Goal: Information Seeking & Learning: Learn about a topic

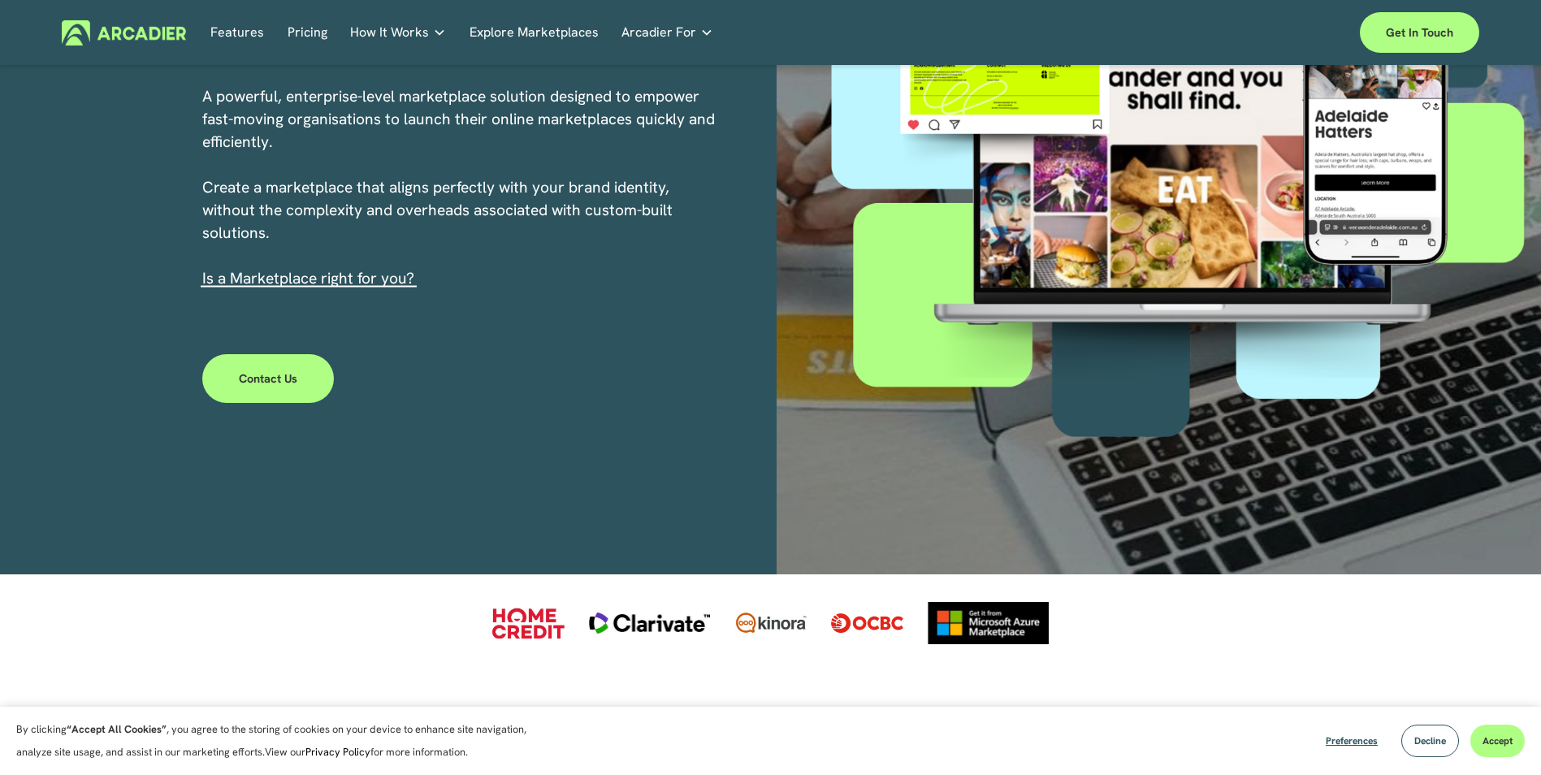
scroll to position [325, 0]
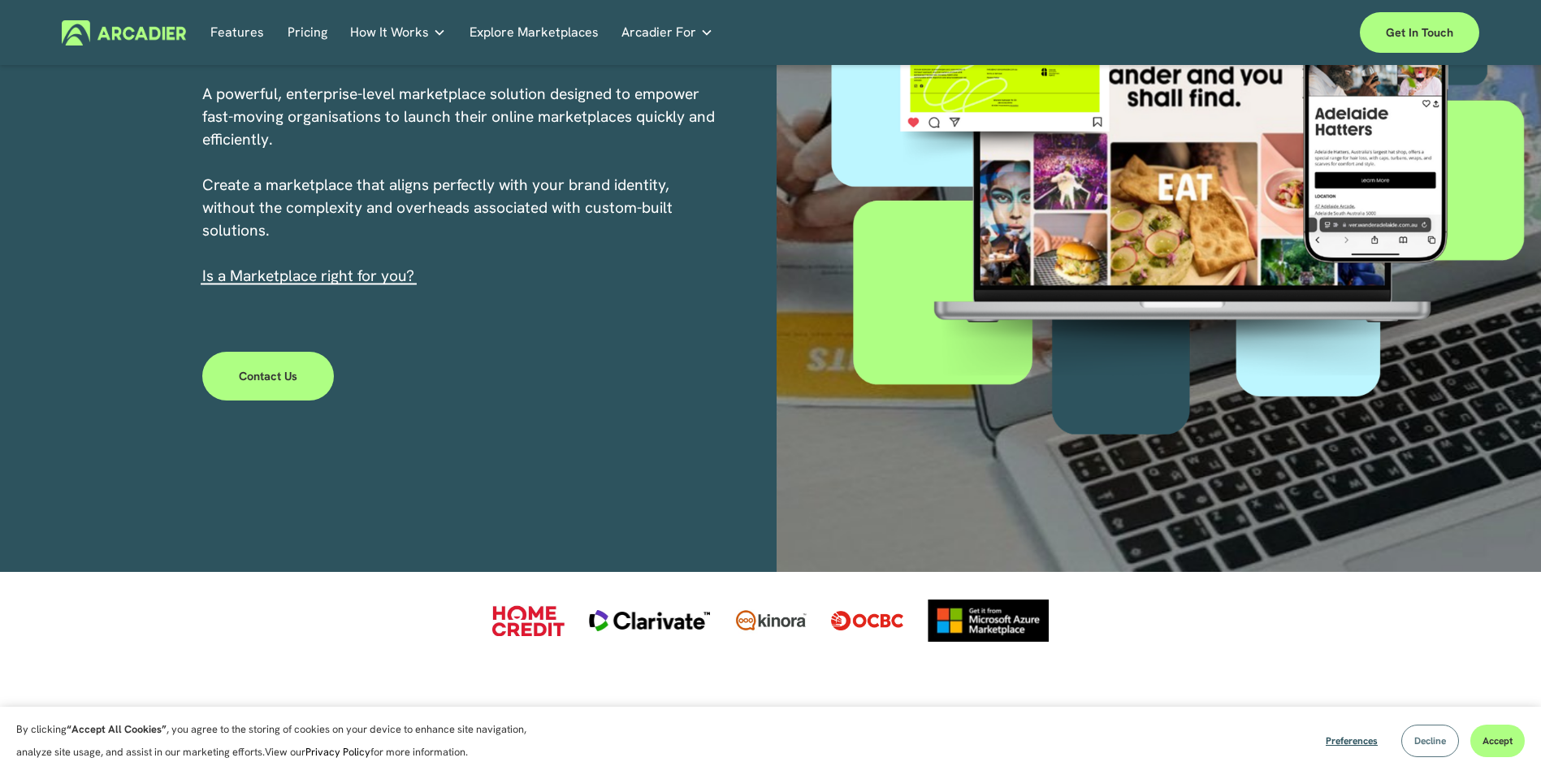
click at [1421, 746] on span "Decline" at bounding box center [1431, 740] width 32 height 13
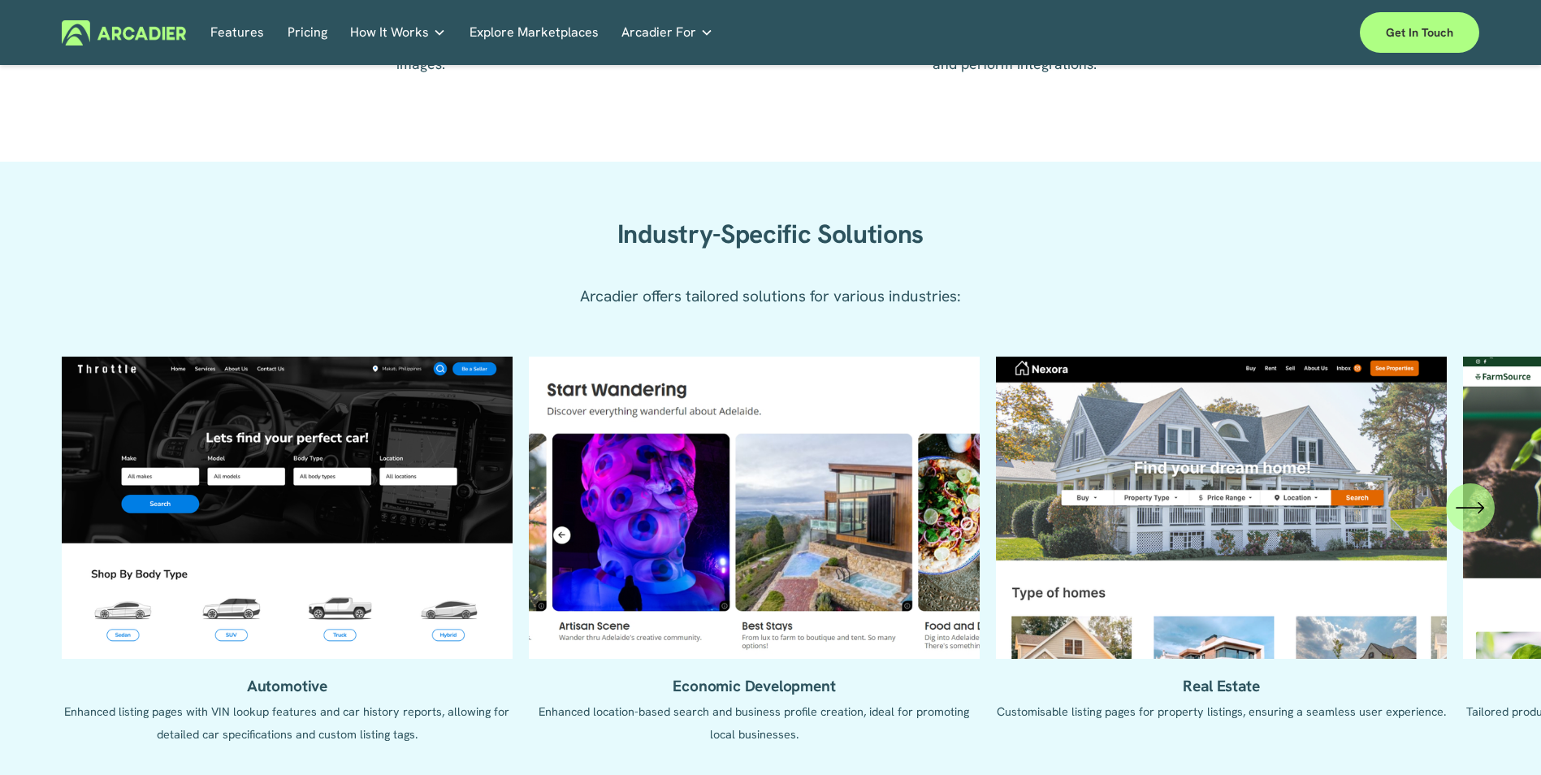
scroll to position [1462, 0]
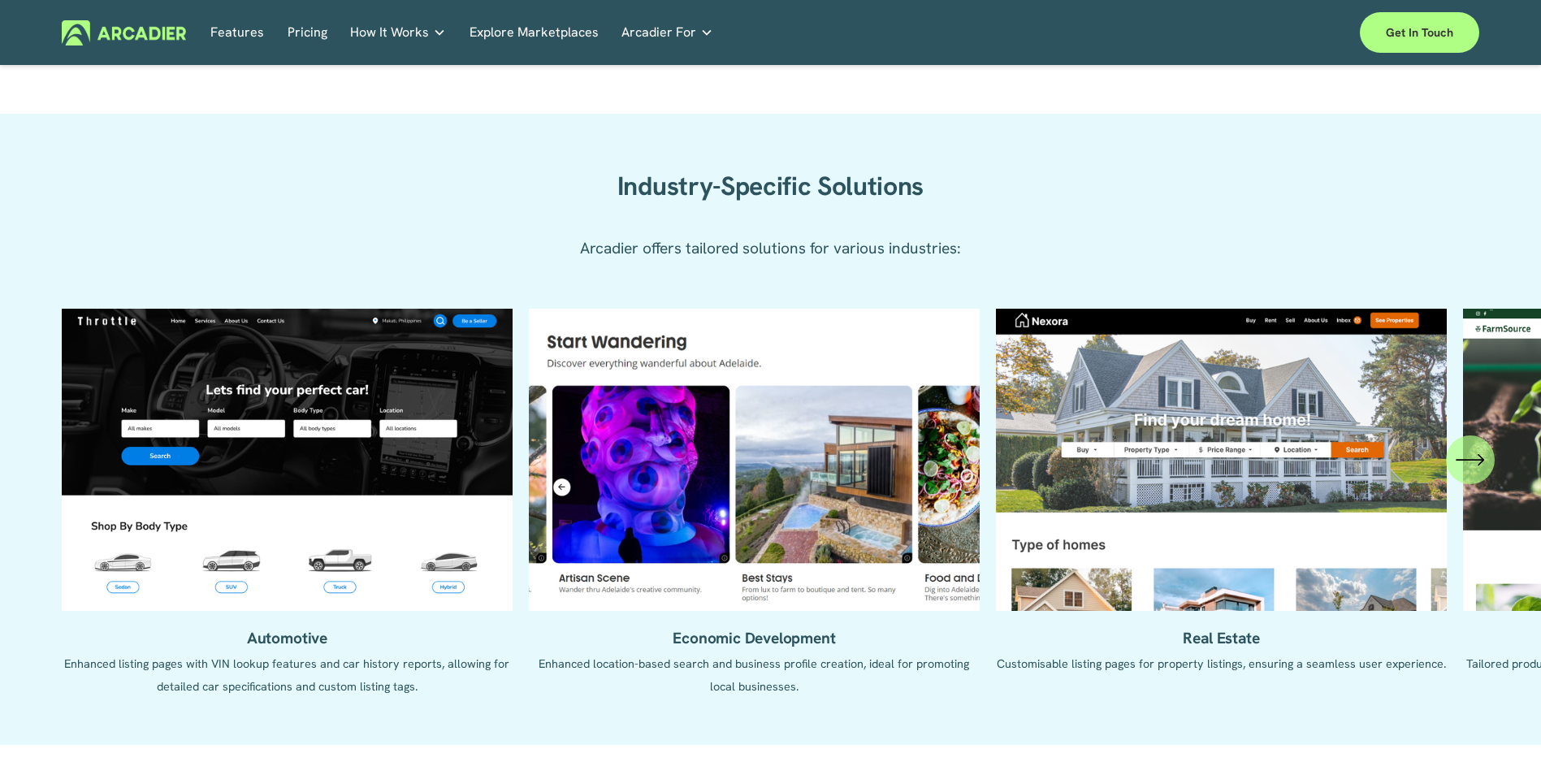
click at [1465, 466] on icon "\a \a \a Next\a \a" at bounding box center [1470, 459] width 29 height 29
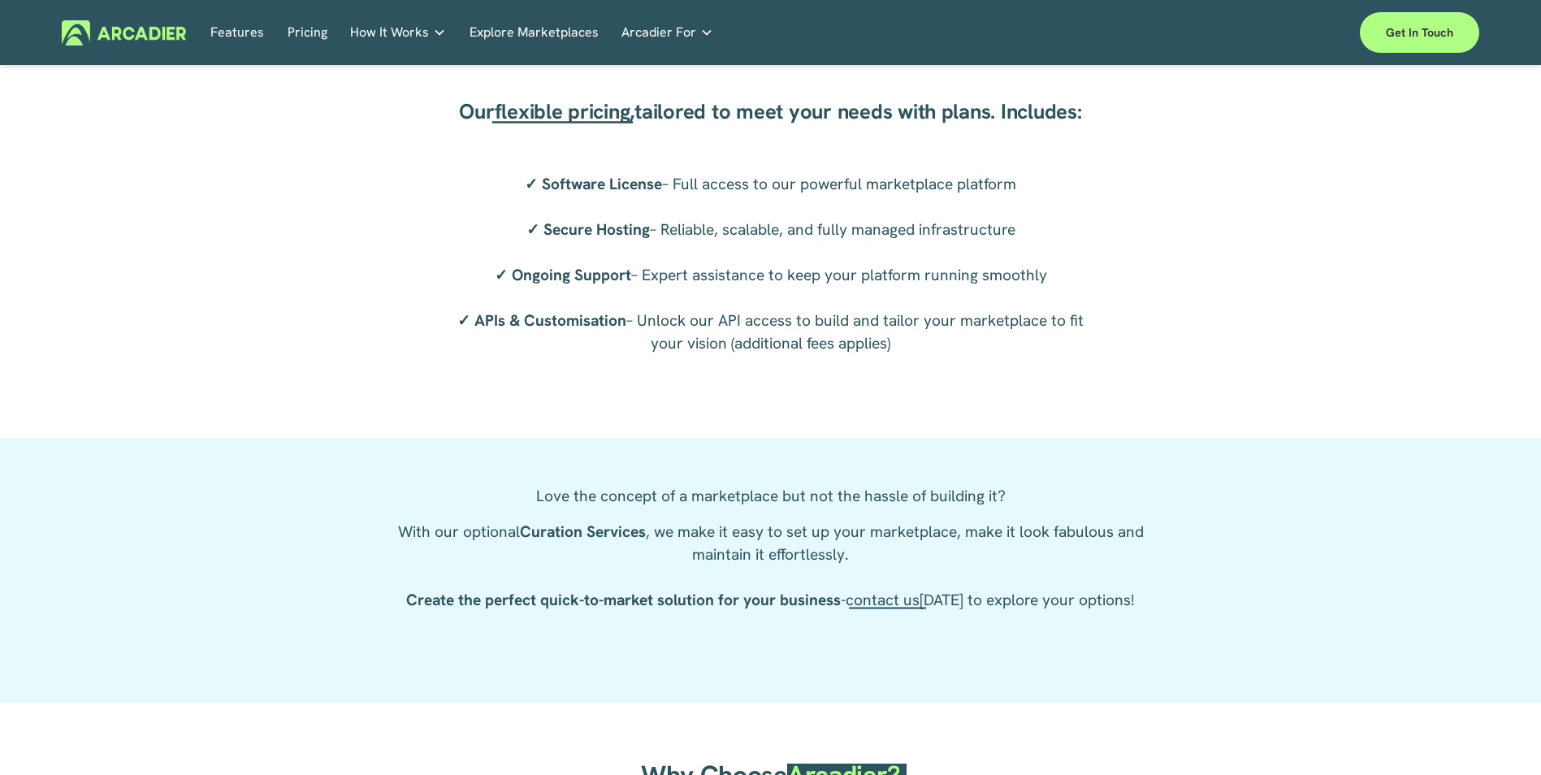
scroll to position [3087, 0]
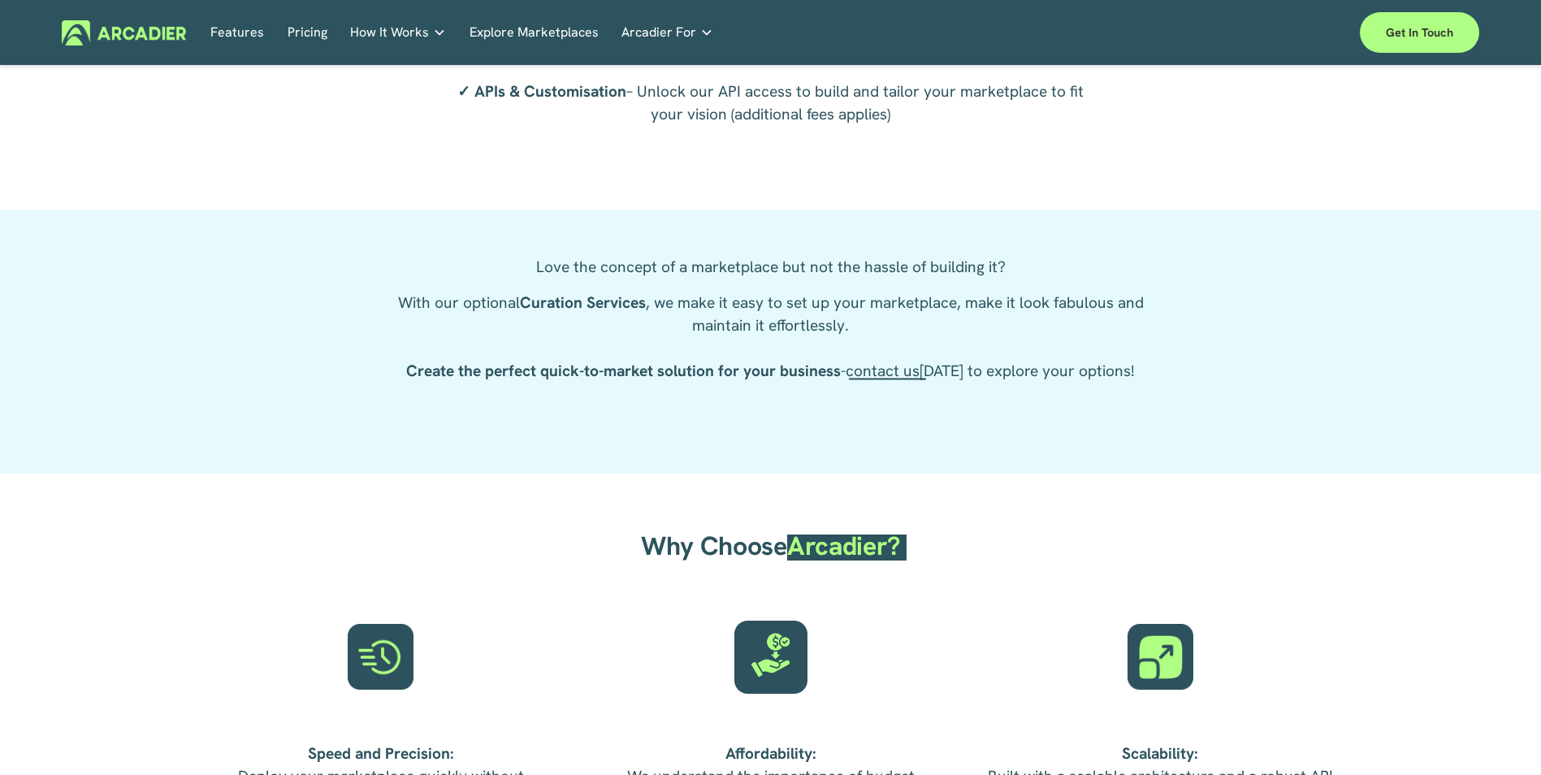
click at [319, 29] on link "Pricing" at bounding box center [308, 32] width 40 height 25
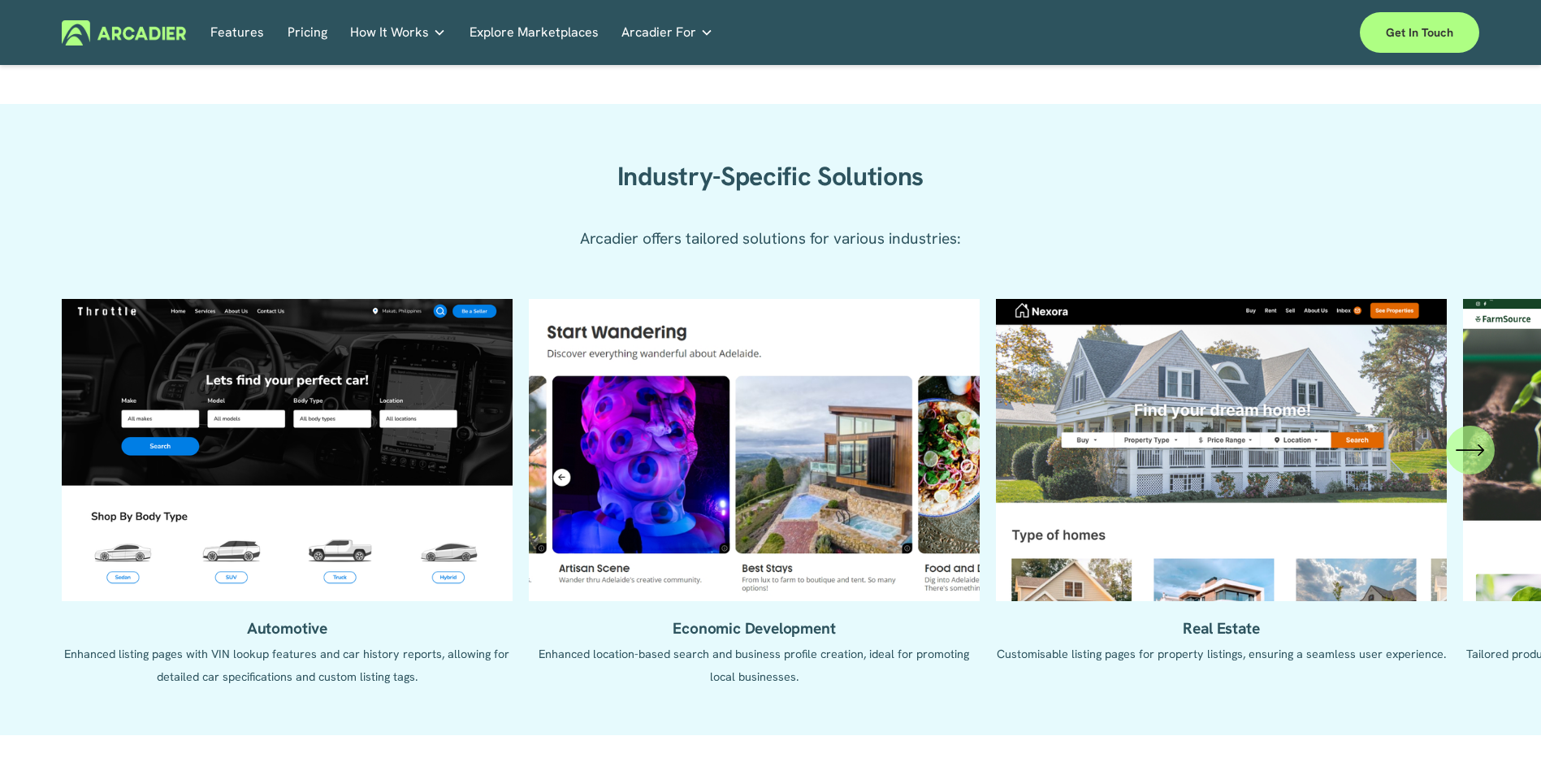
scroll to position [1462, 0]
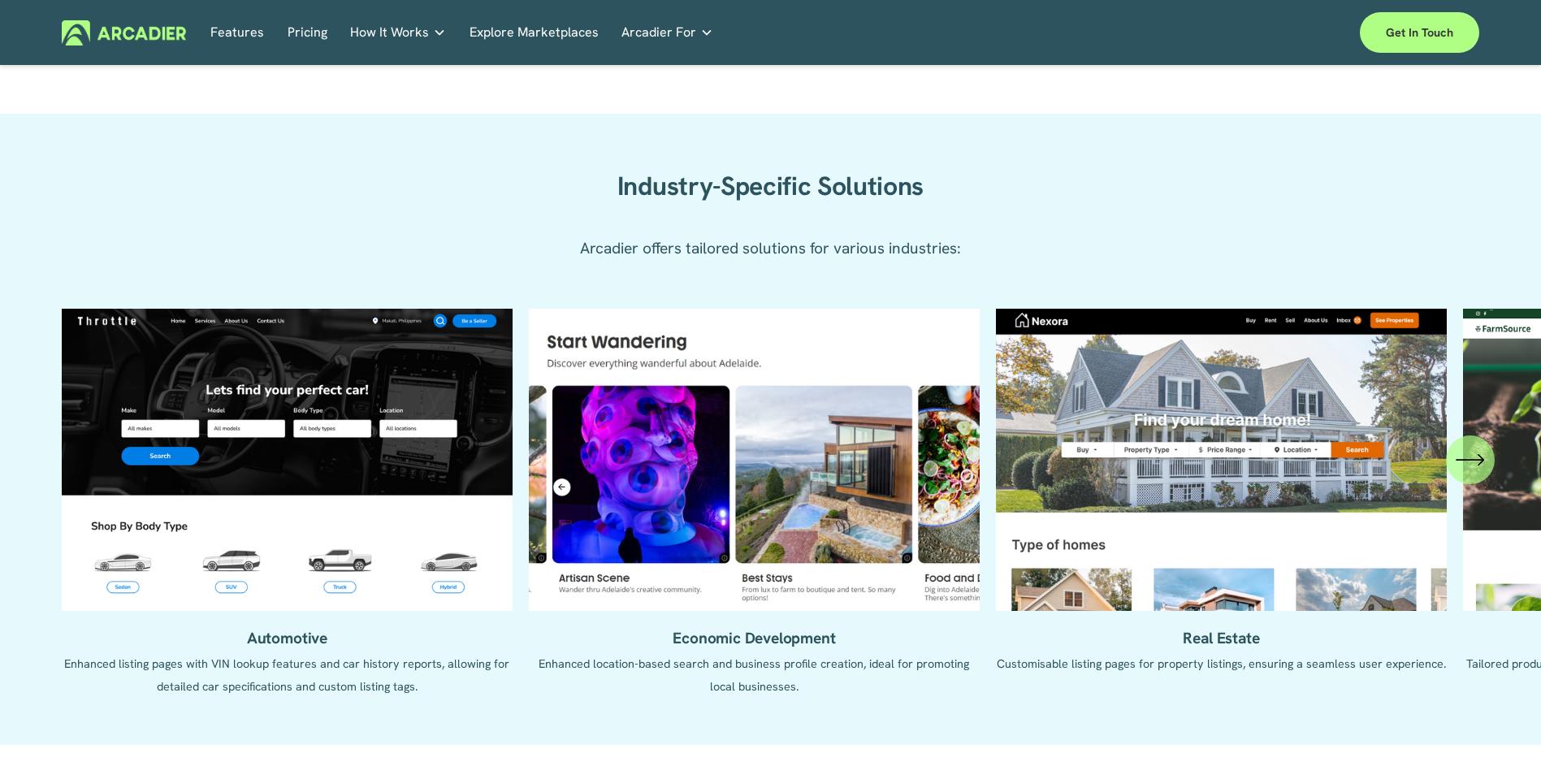
click at [223, 463] on ul "Automotive Enhanced listing pages with VIN lookup features and car history repo…" at bounding box center [771, 515] width 1418 height 412
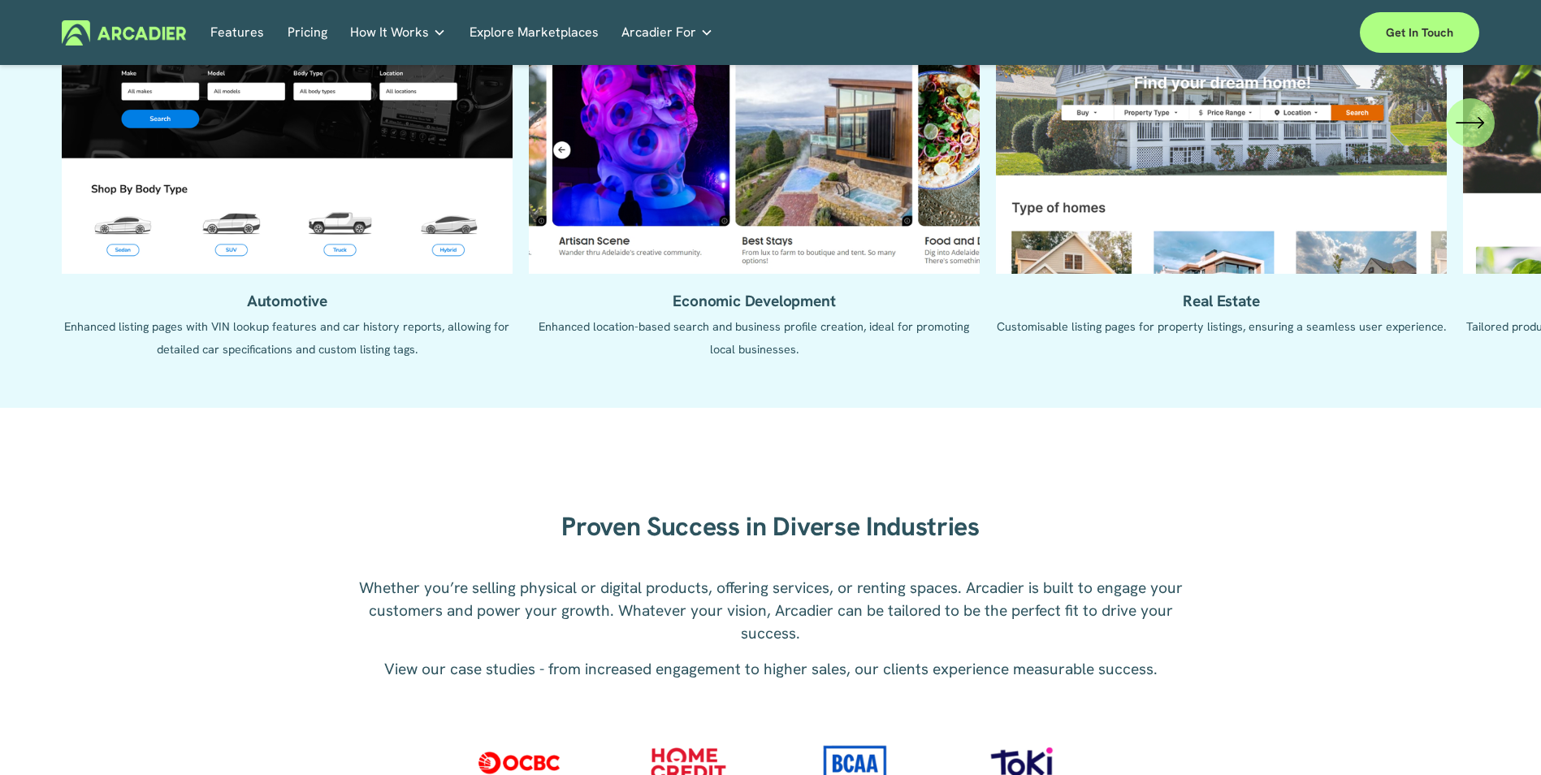
scroll to position [2031, 0]
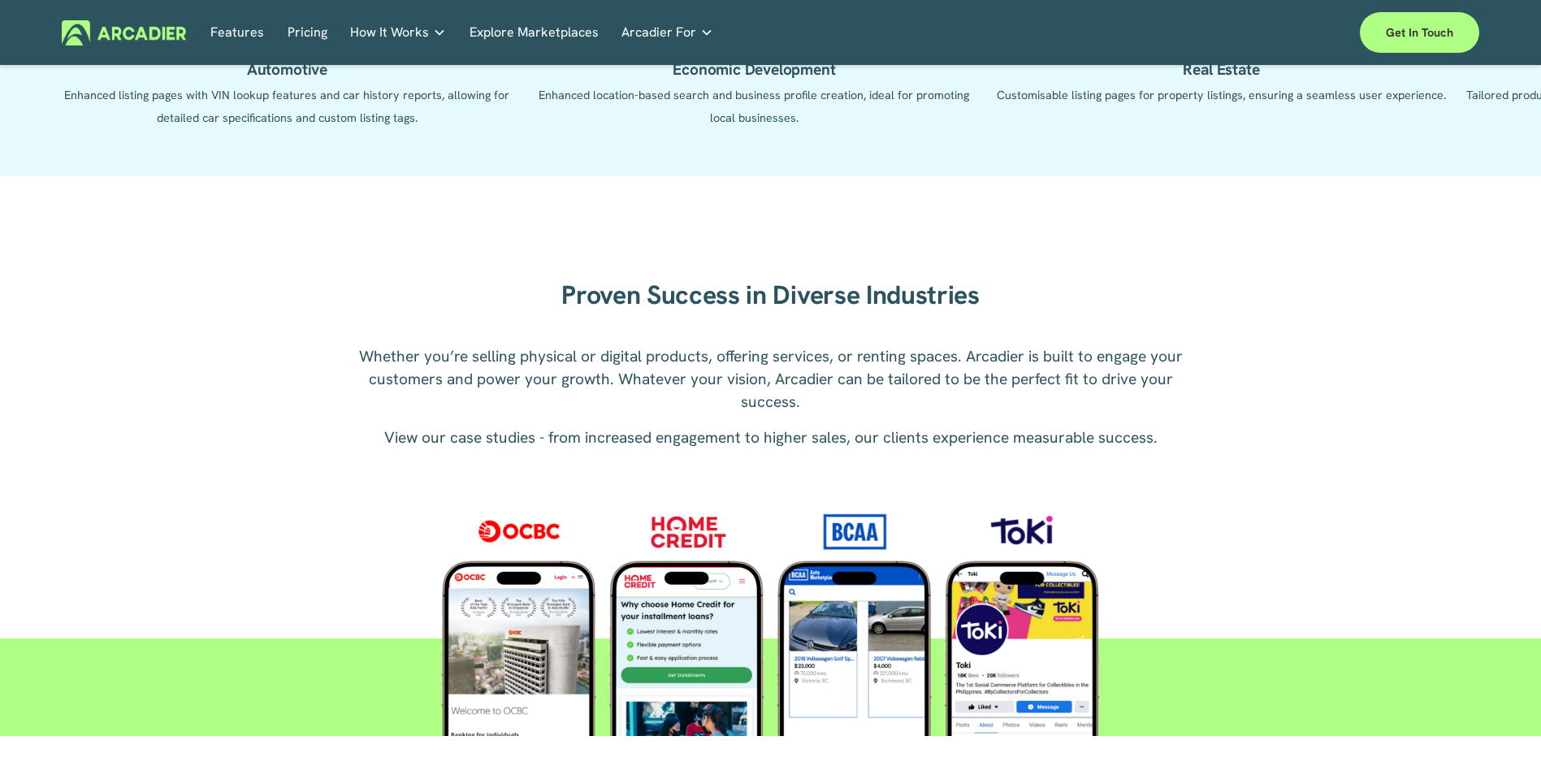
click at [817, 660] on div at bounding box center [769, 614] width 799 height 245
click at [848, 539] on div at bounding box center [769, 614] width 799 height 245
